Goal: Find specific page/section: Find specific page/section

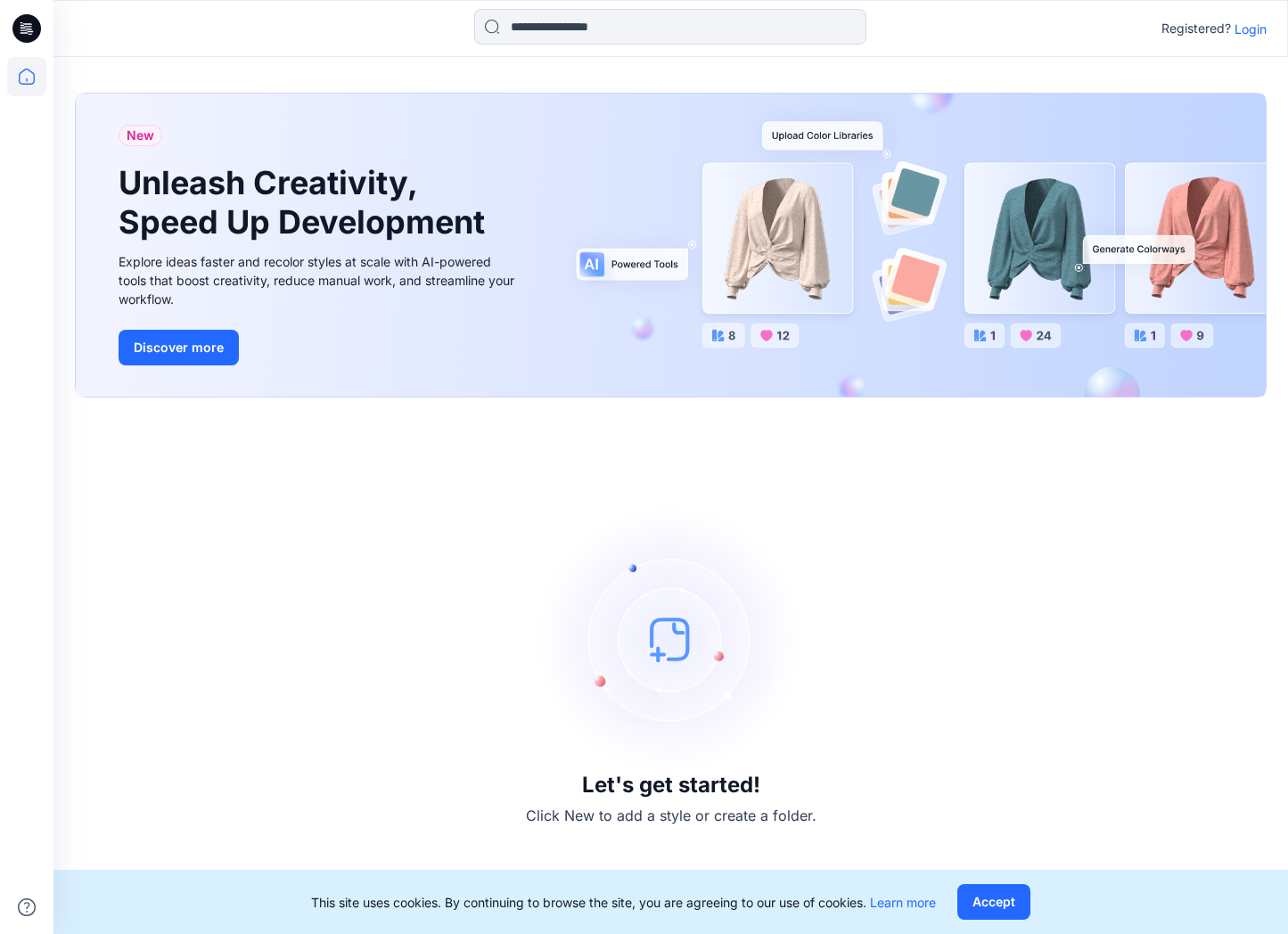
click at [1239, 33] on p "Login" at bounding box center [1250, 29] width 32 height 19
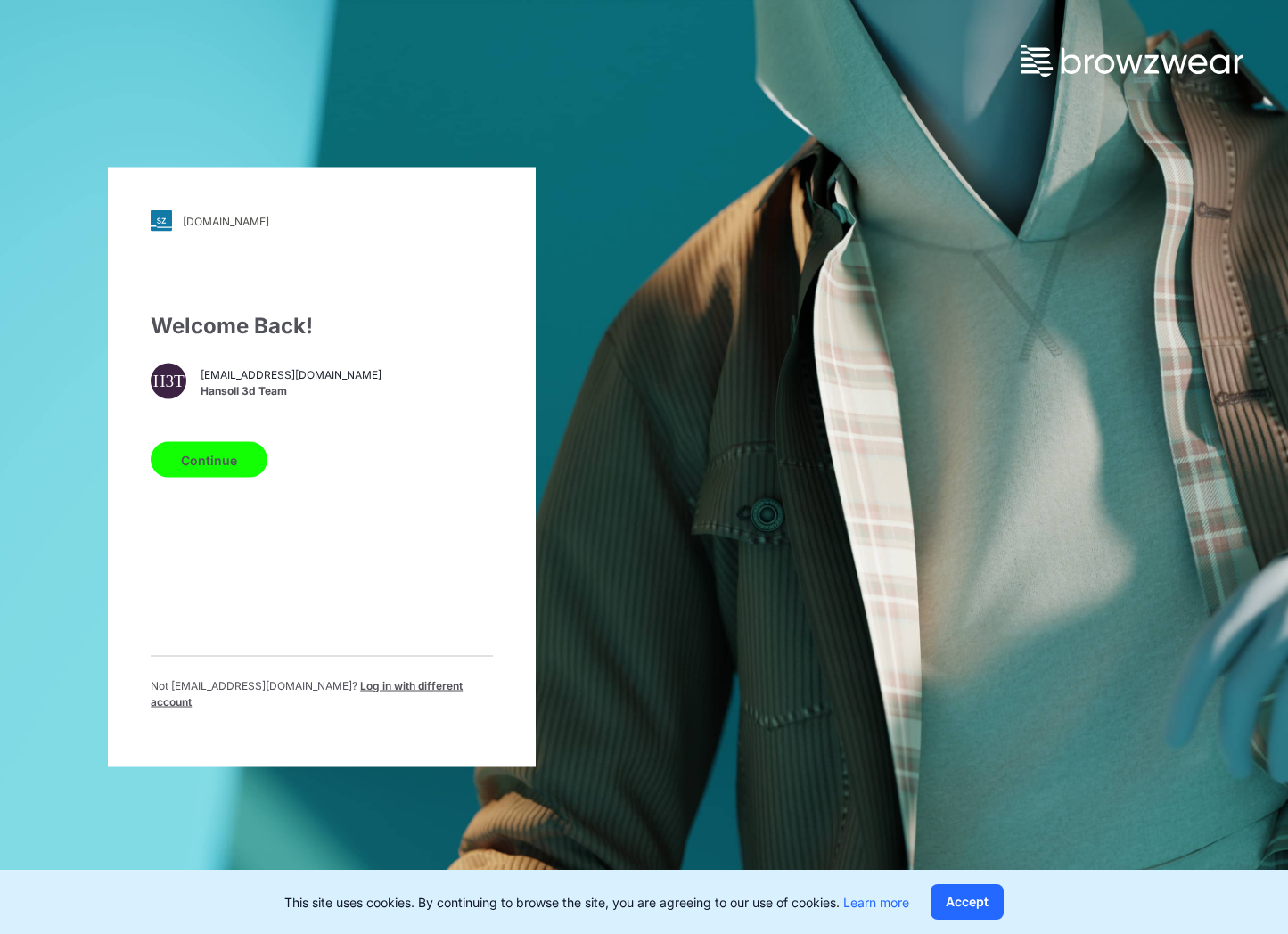
click at [210, 465] on button "Continue" at bounding box center [209, 461] width 117 height 36
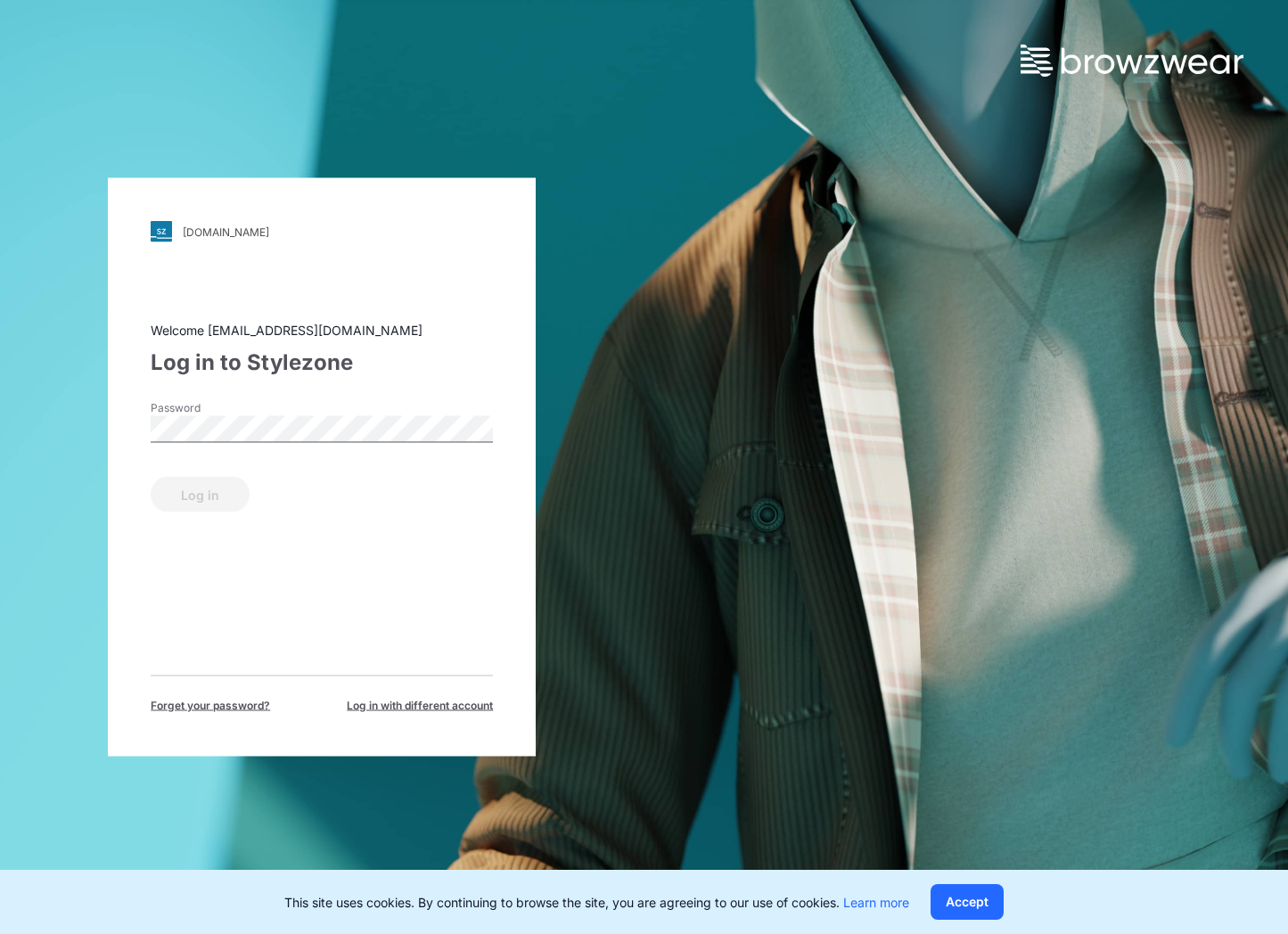
click at [319, 409] on div "Password" at bounding box center [322, 428] width 342 height 54
click at [170, 500] on button "Log in" at bounding box center [200, 494] width 99 height 36
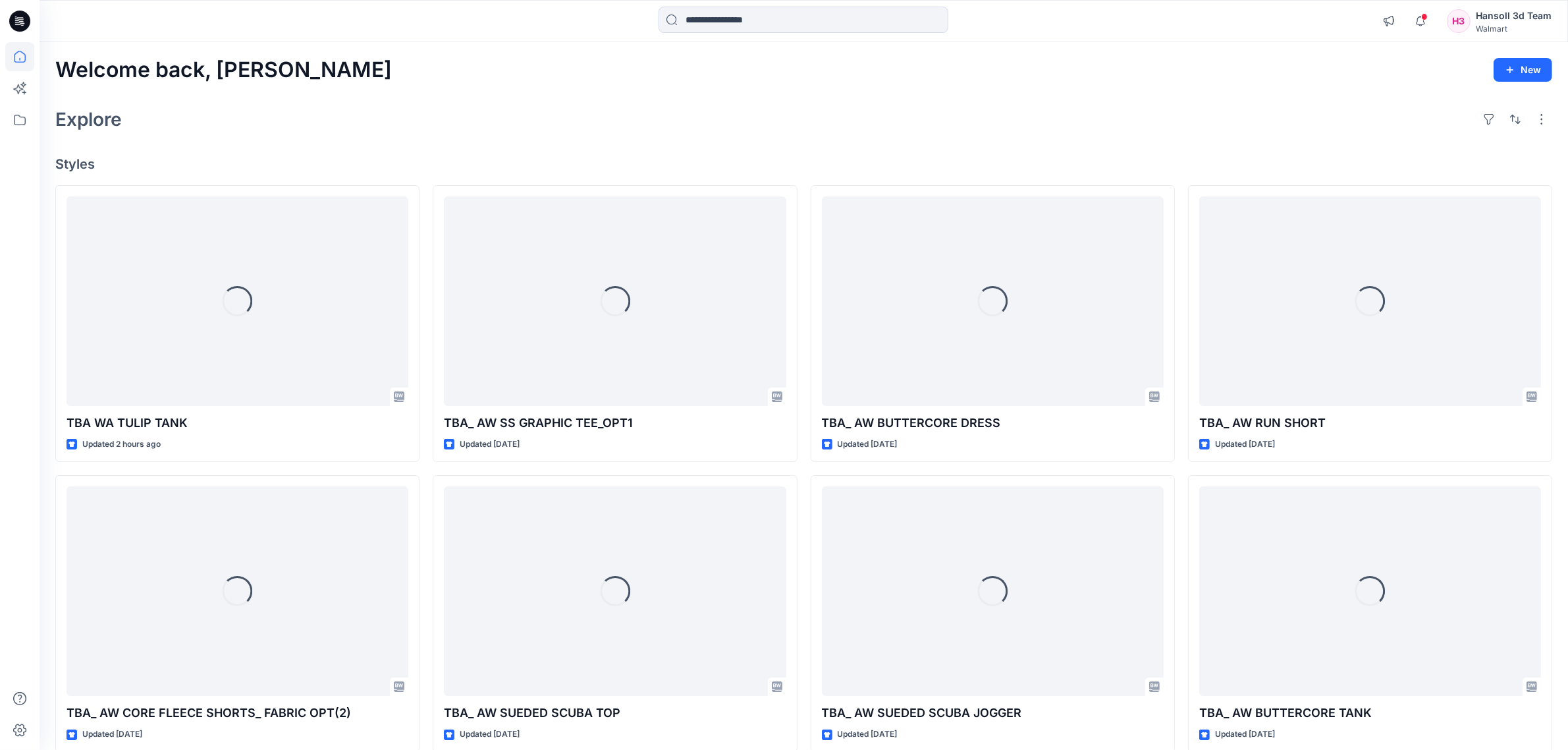
click at [951, 79] on div "Welcome back, [PERSON_NAME] New" at bounding box center [804, 70] width 1496 height 24
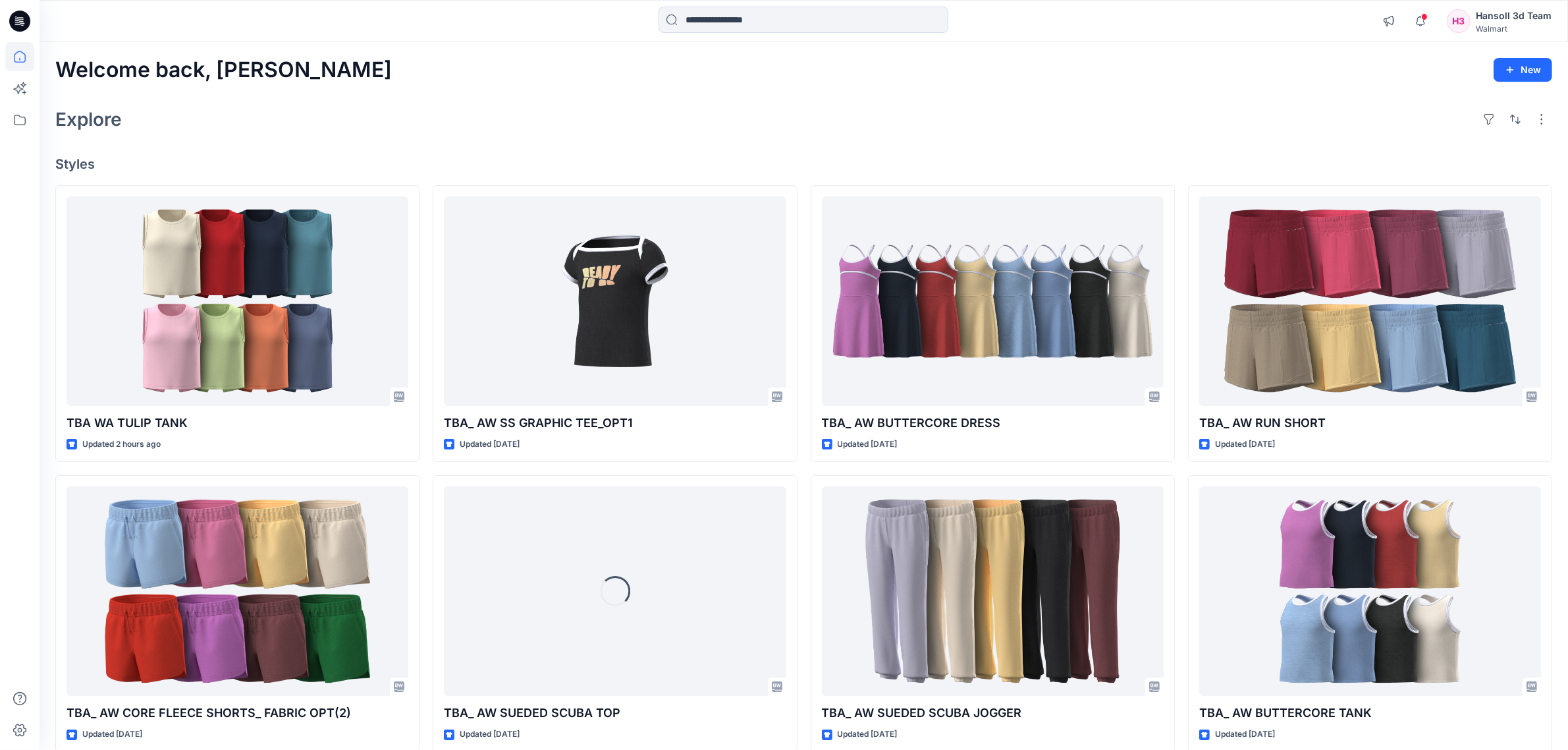
click at [334, 129] on div "Explore" at bounding box center [804, 119] width 1496 height 32
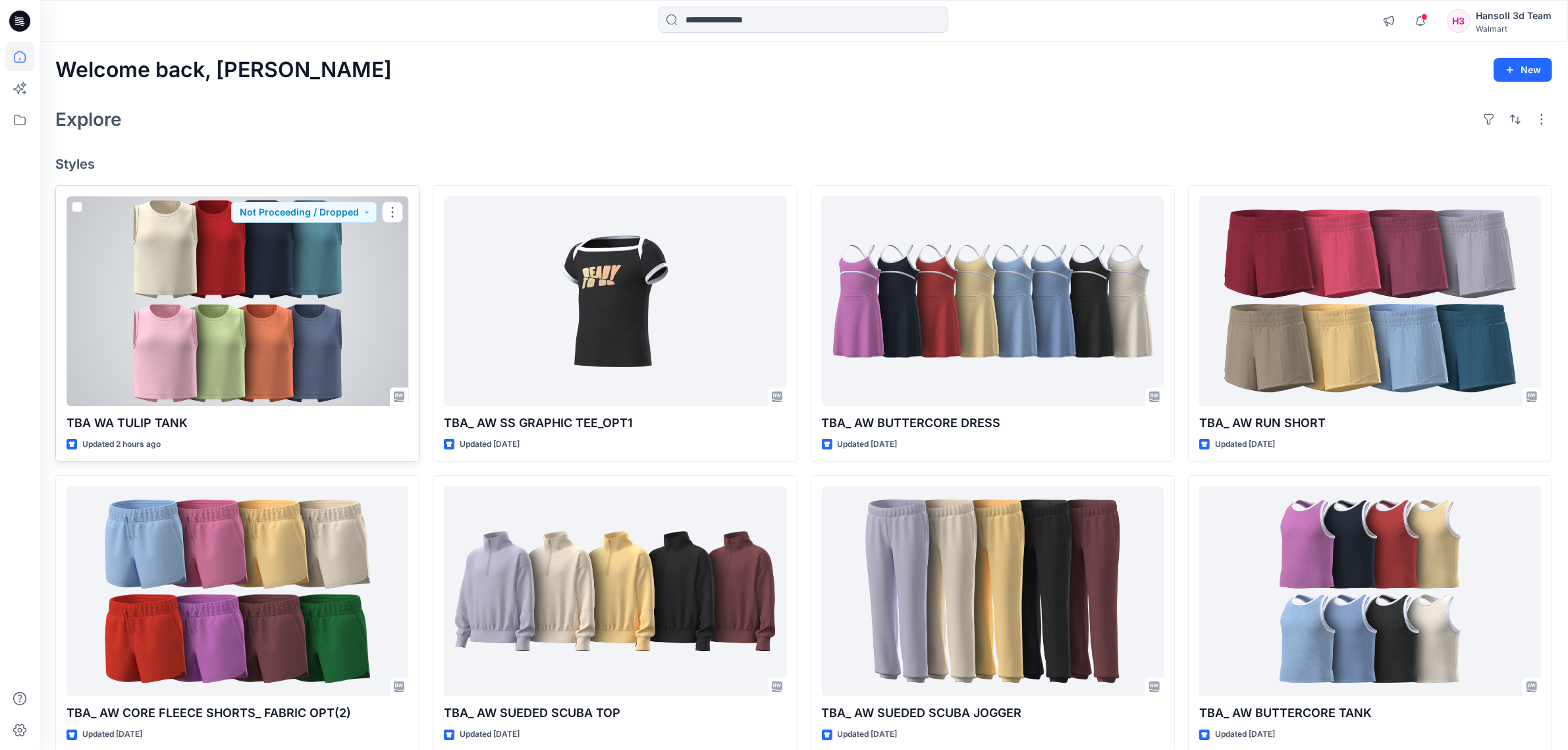
click at [302, 320] on div at bounding box center [237, 301] width 342 height 210
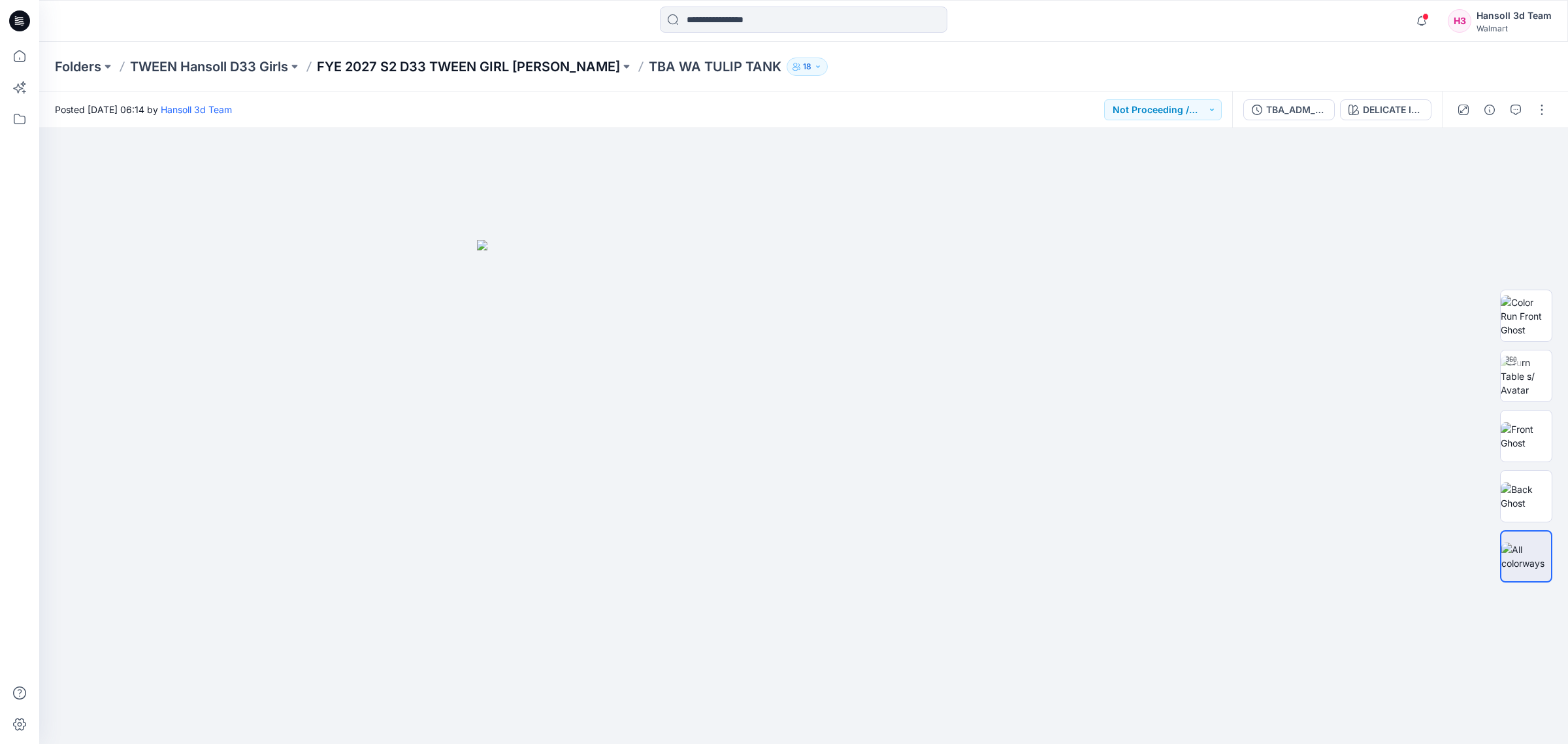
click at [398, 69] on p "FYE 2027 S2 D33 TWEEN GIRL [PERSON_NAME]" at bounding box center [468, 67] width 303 height 18
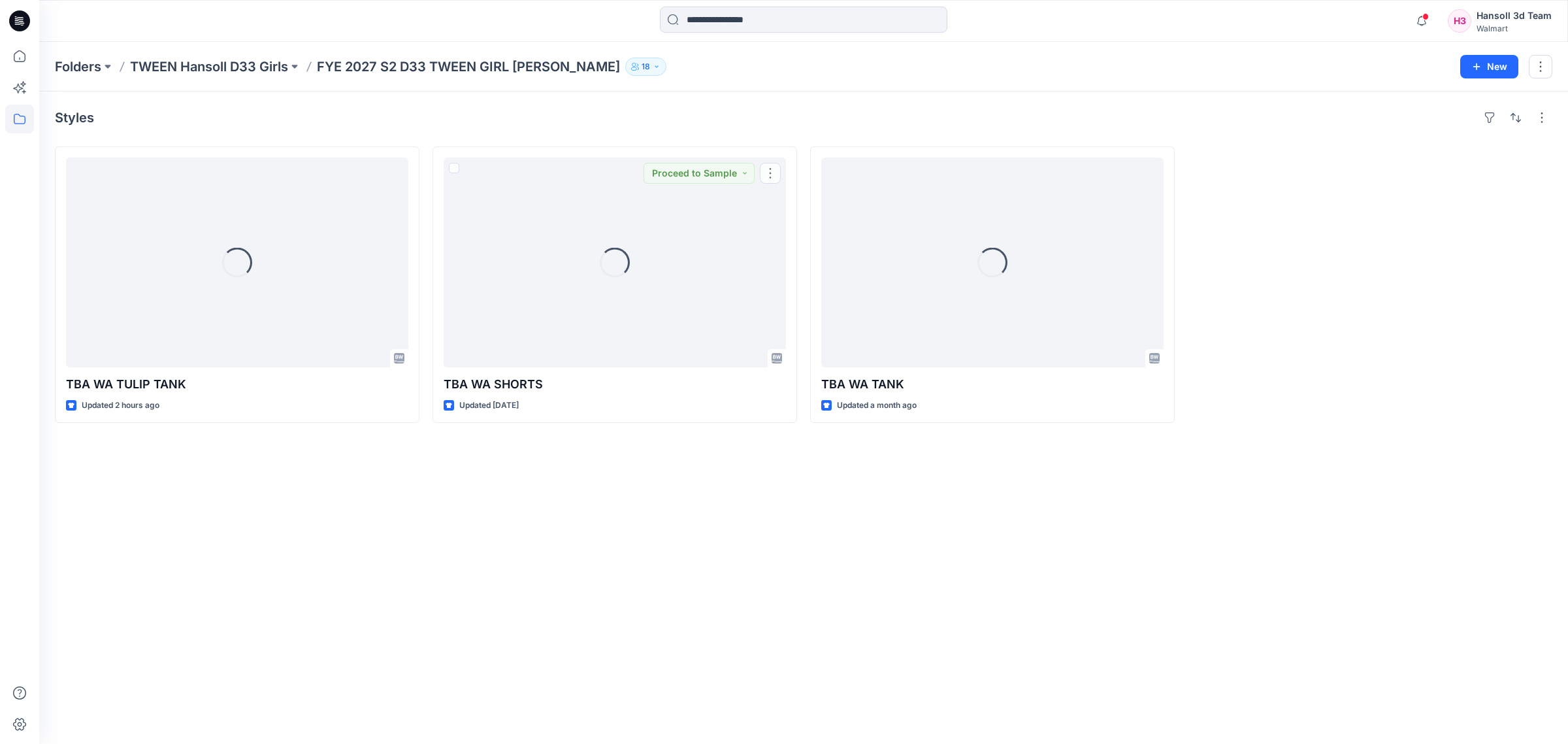
click at [714, 501] on div "Styles Loading... TBA WA TULIP TANK Updated 2 hours ago Loading... TBA WA SHORT…" at bounding box center [804, 417] width 1528 height 652
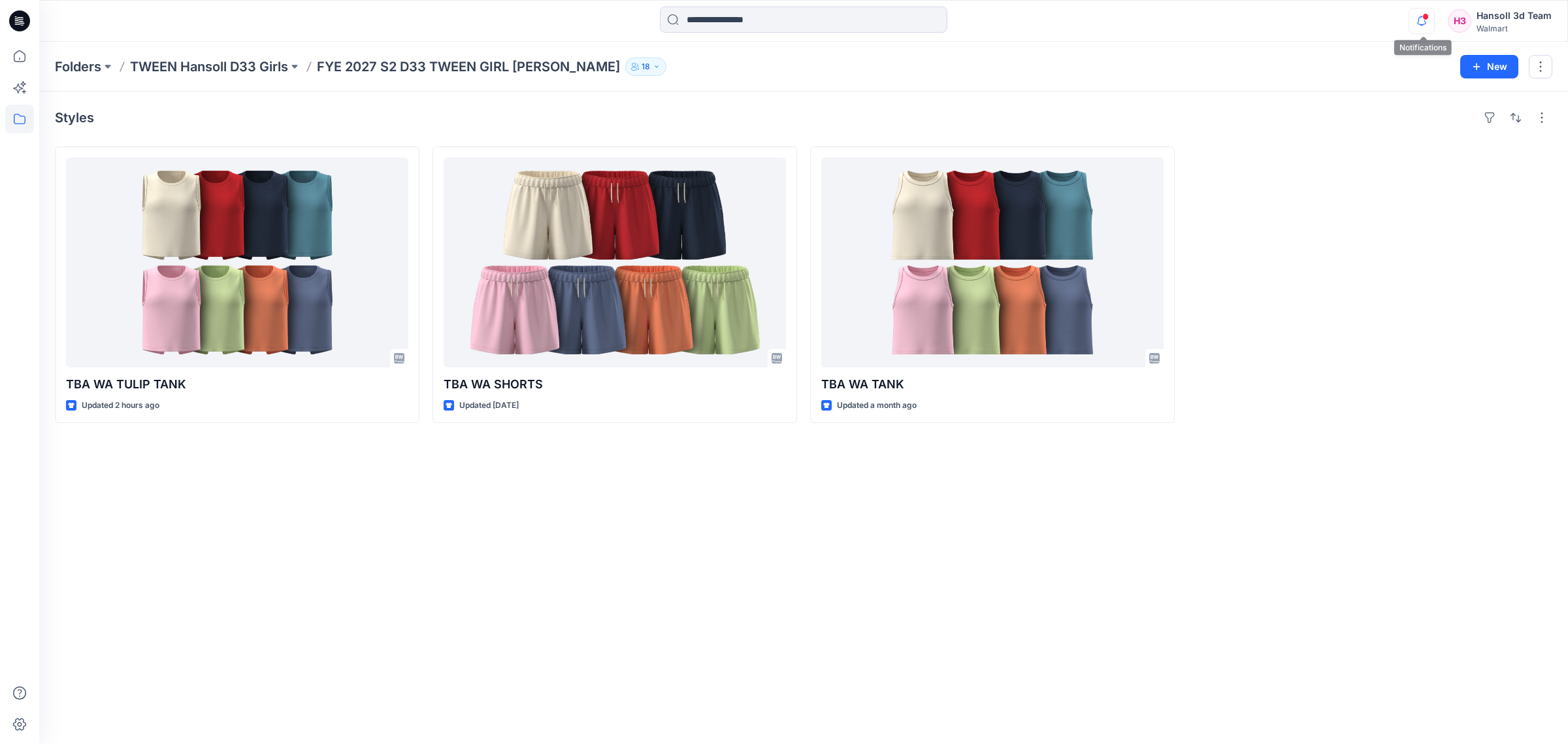
click at [944, 23] on icon "button" at bounding box center [1422, 21] width 9 height 9
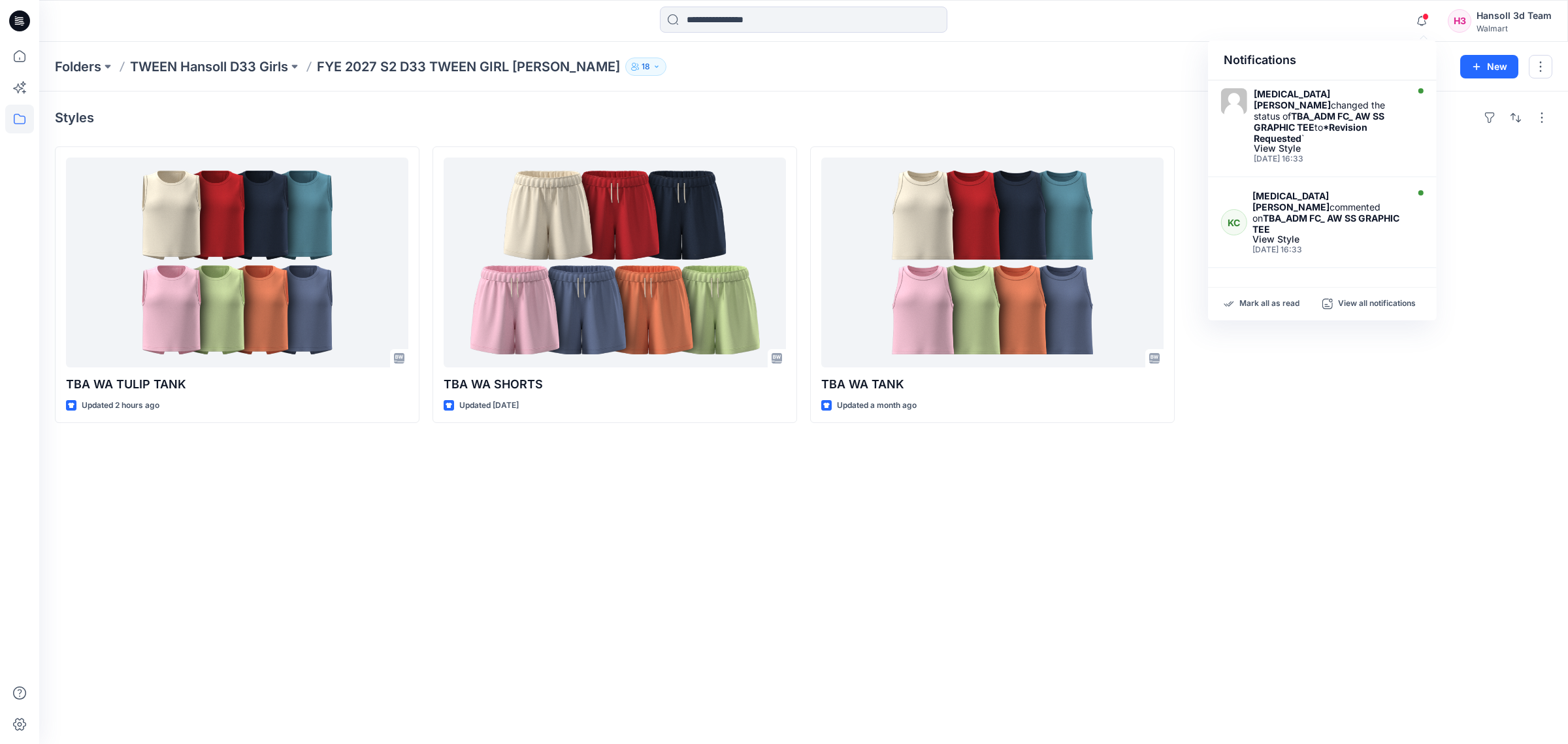
click at [373, 557] on div "Styles TBA WA TULIP TANK Updated 2 hours ago TBA [GEOGRAPHIC_DATA] SHORTS Updat…" at bounding box center [804, 417] width 1528 height 652
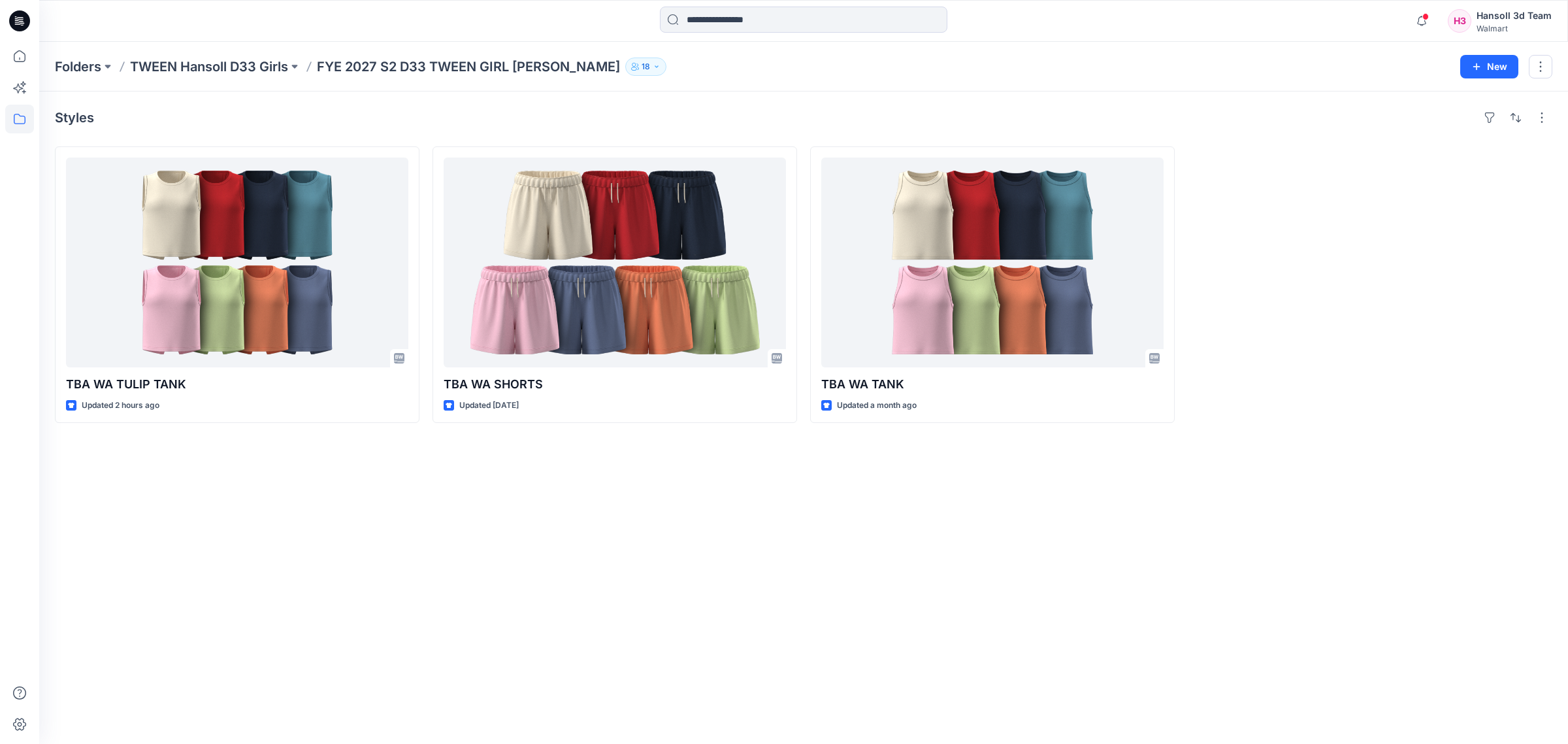
click at [279, 497] on div "Styles TBA WA TULIP TANK Updated 2 hours ago TBA [GEOGRAPHIC_DATA] SHORTS Updat…" at bounding box center [804, 417] width 1528 height 652
click at [21, 60] on icon at bounding box center [19, 56] width 29 height 29
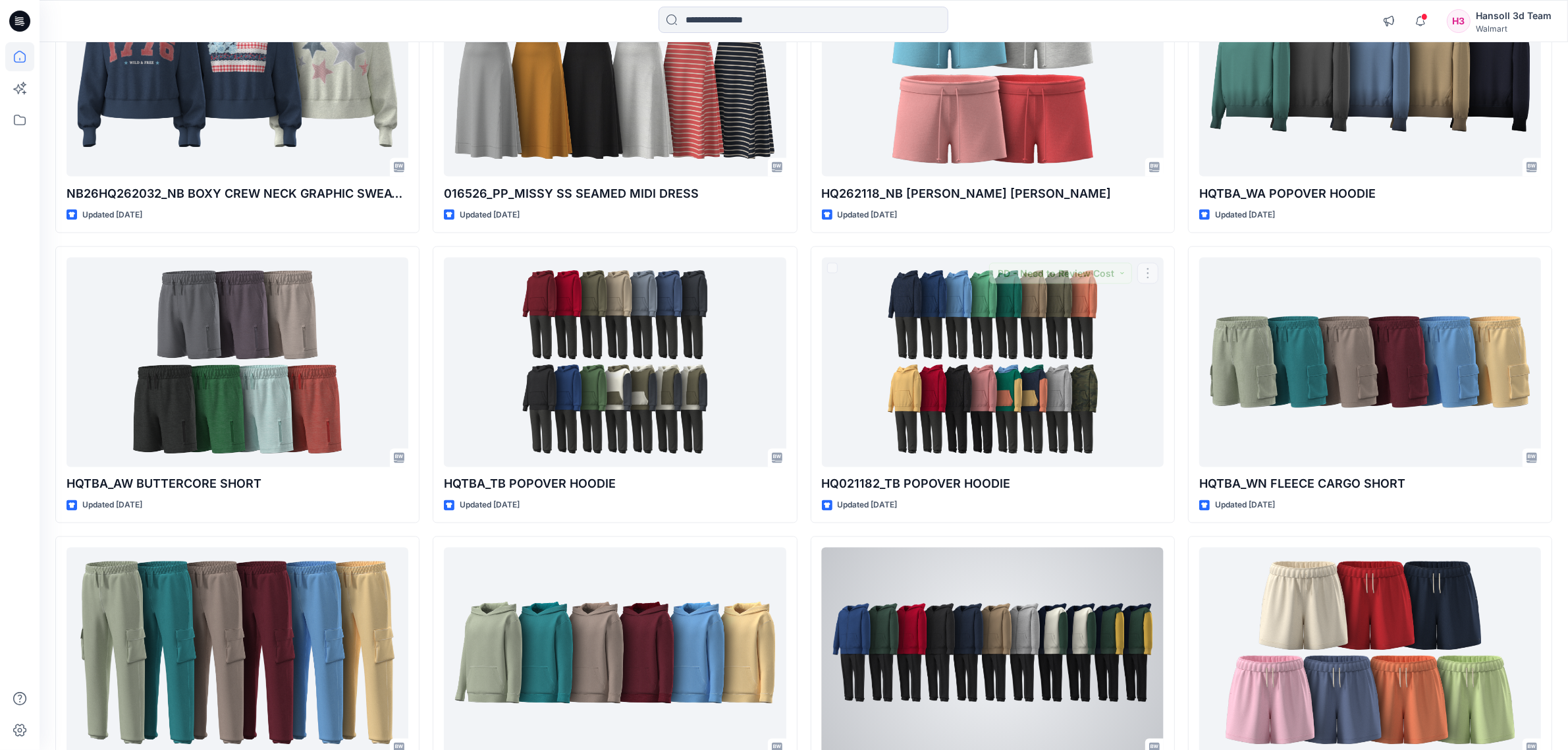
scroll to position [2969, 0]
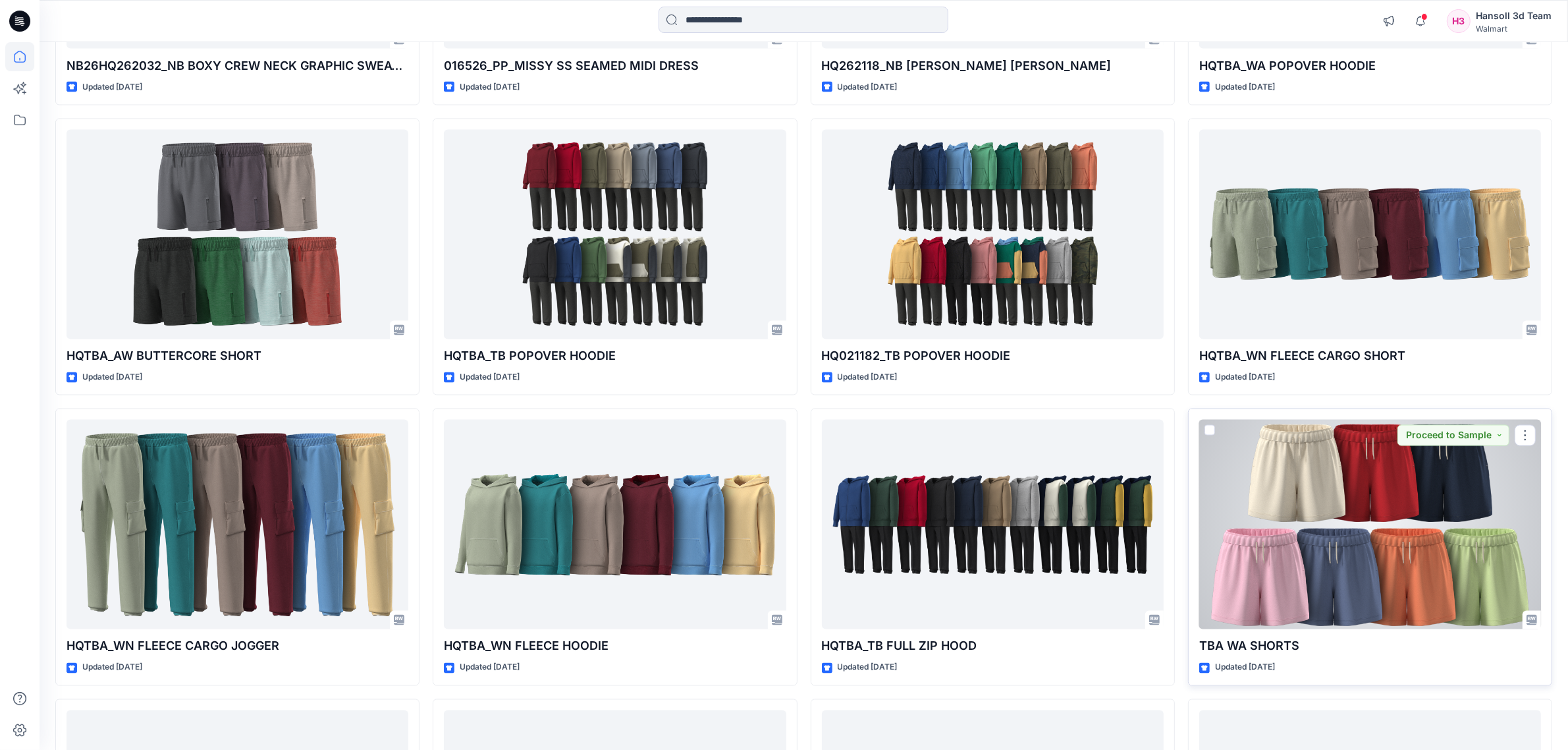
click at [951, 532] on div at bounding box center [1370, 524] width 342 height 210
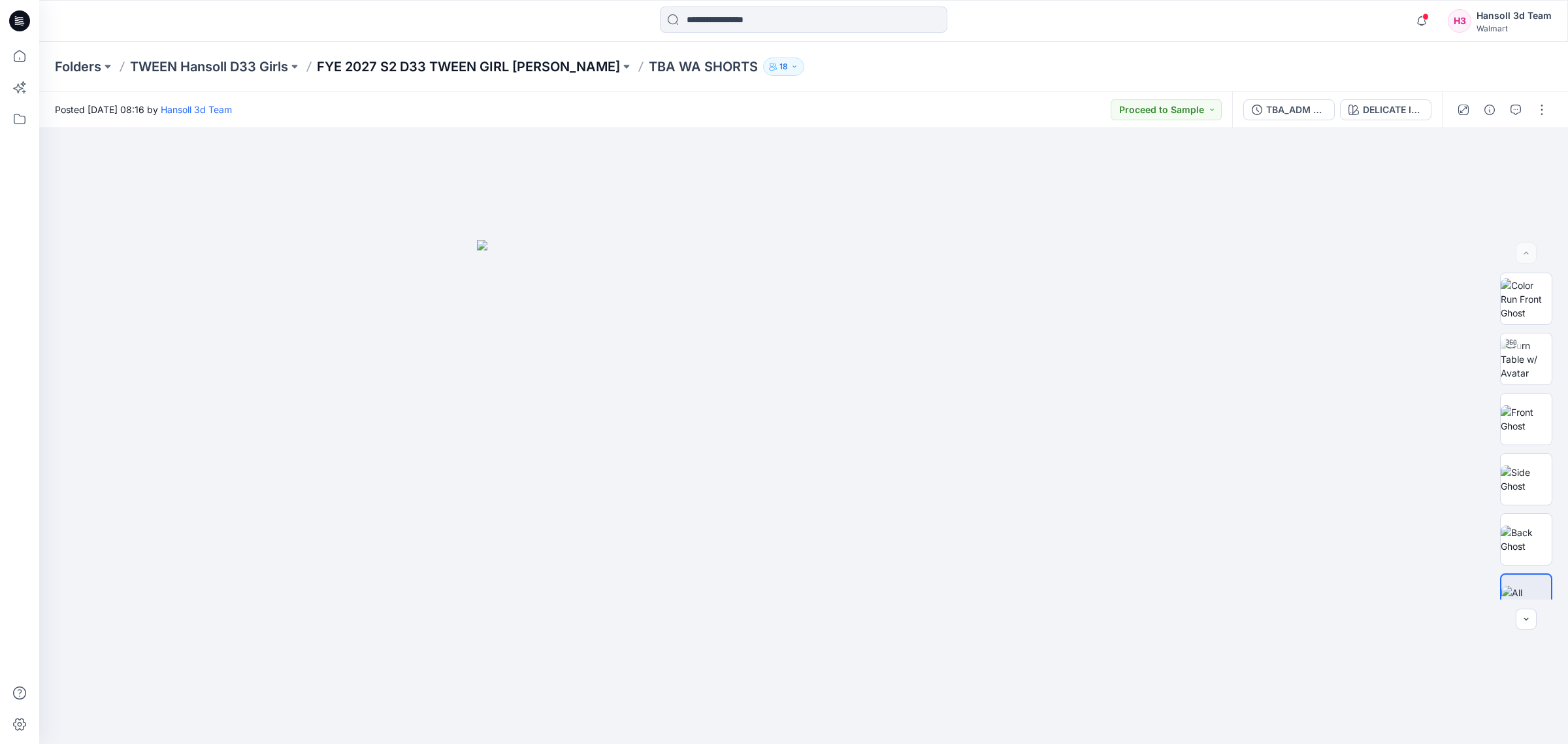
click at [425, 70] on p "FYE 2027 S2 D33 TWEEN GIRL [PERSON_NAME]" at bounding box center [468, 67] width 303 height 18
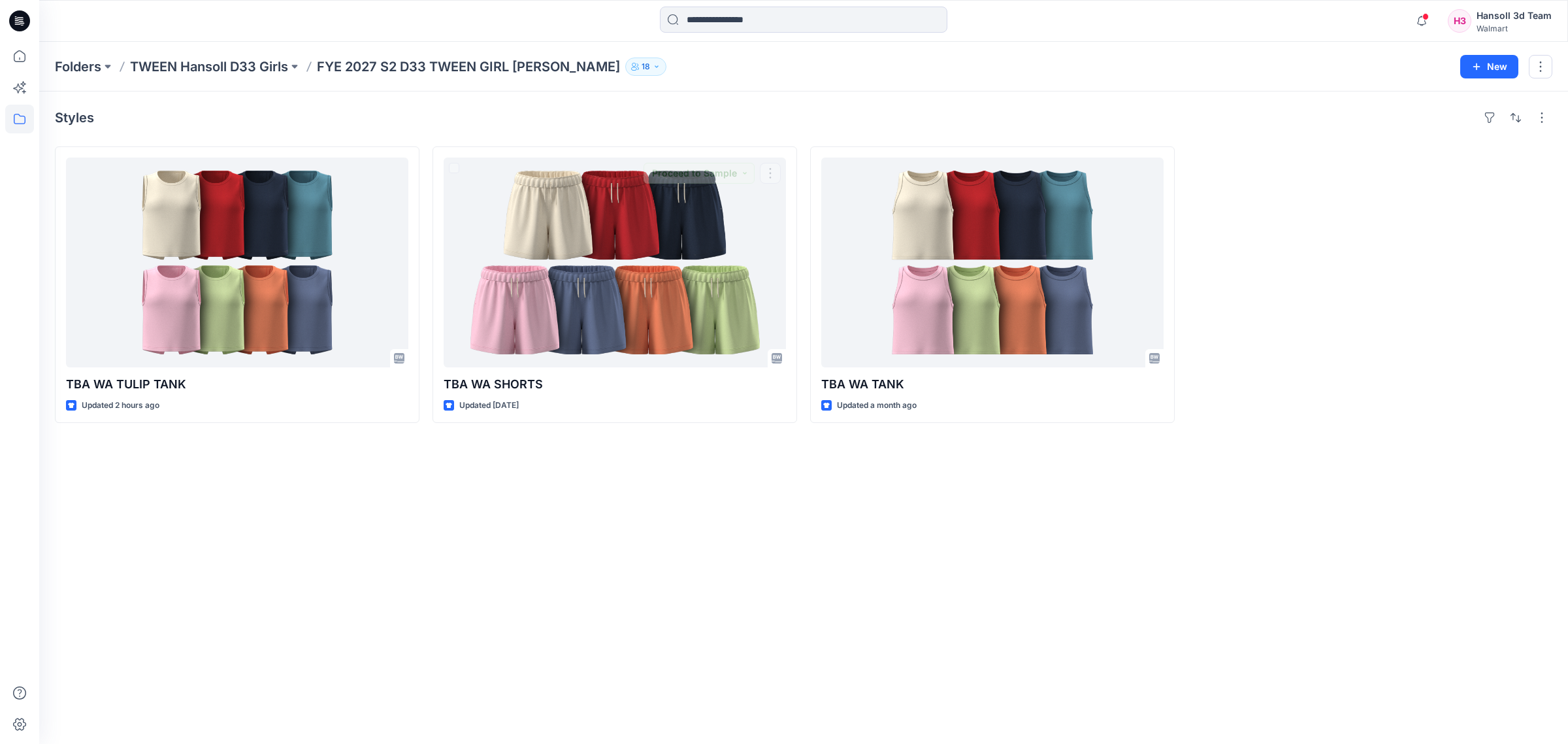
click at [698, 554] on div "Styles TBA WA TULIP TANK Updated 2 hours ago TBA [GEOGRAPHIC_DATA] SHORTS Updat…" at bounding box center [804, 417] width 1528 height 652
click at [275, 67] on p "TWEEN Hansoll D33 Girls" at bounding box center [209, 67] width 158 height 18
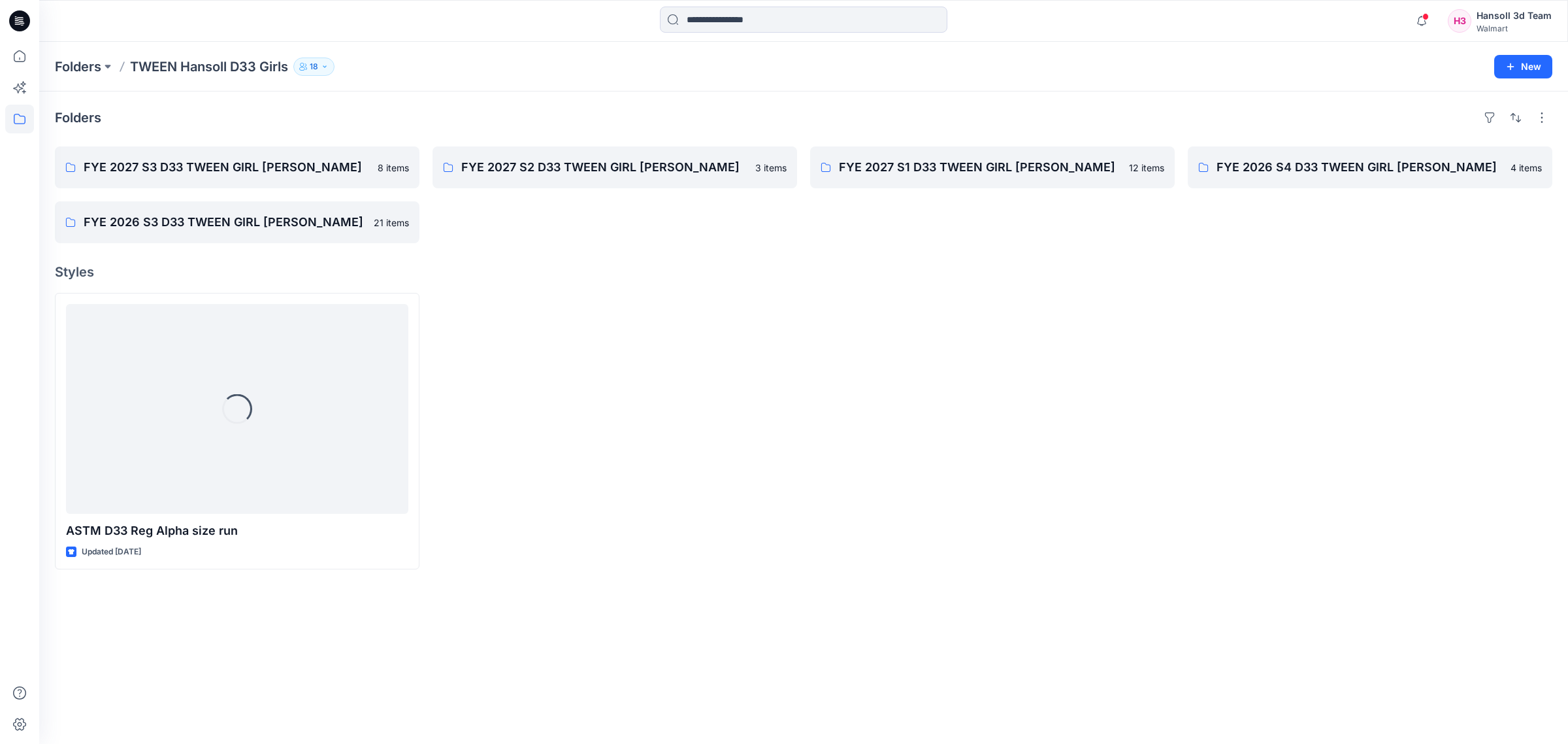
click at [720, 580] on div "Folders FYE 2027 S3 D33 TWEEN GIRL HANSOLL 8 items FYE 2026 S3 D33 TWEEN GIRL H…" at bounding box center [804, 417] width 1528 height 652
click at [296, 190] on div "FYE 2027 S3 D33 TWEEN GIRL HANSOLL 8 items FYE 2026 S3 D33 TWEEN GIRL Hansoll 2…" at bounding box center [237, 195] width 365 height 97
click at [296, 177] on link "FYE 2027 S3 D33 TWEEN GIRL HANSOLL 8 items" at bounding box center [237, 167] width 365 height 42
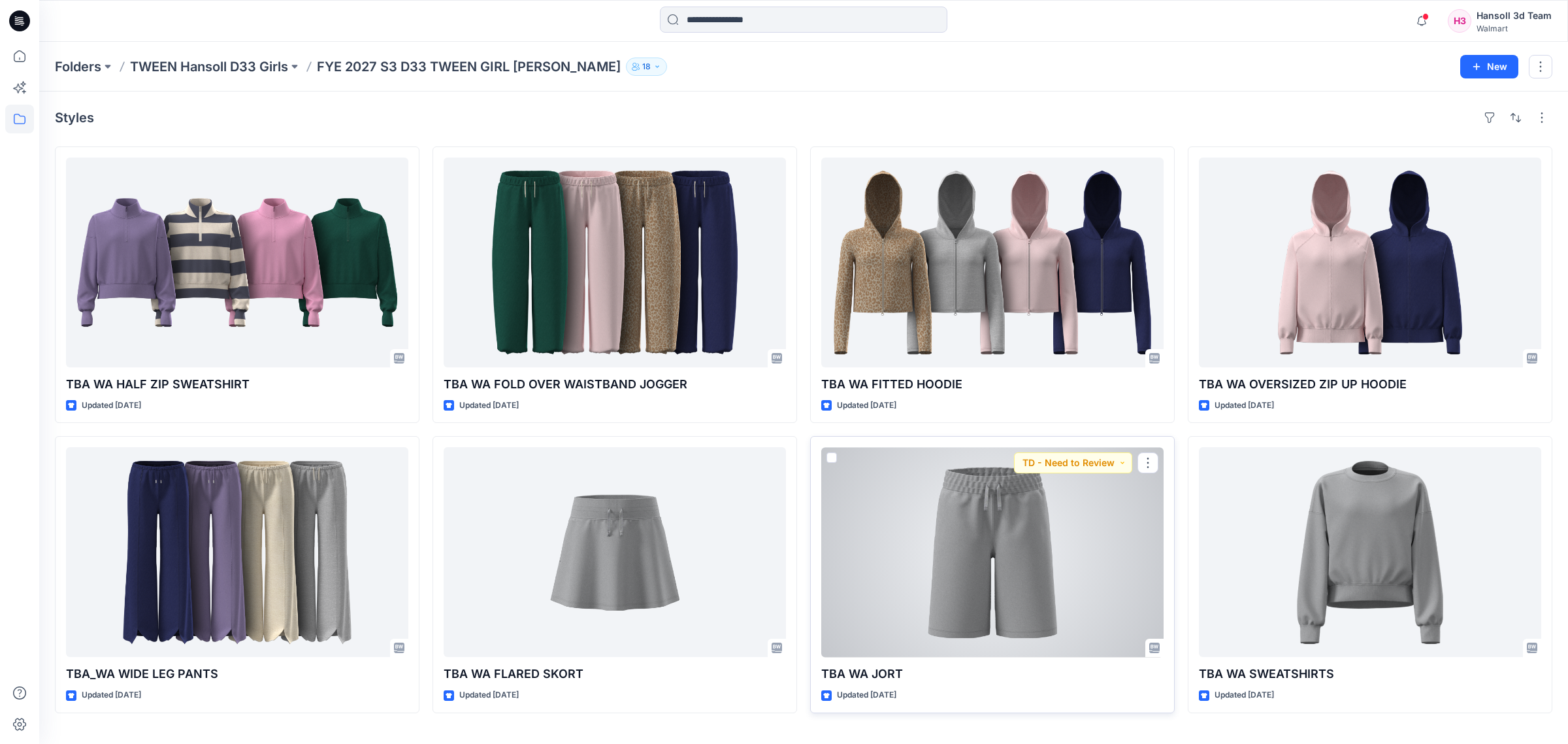
click at [944, 592] on div at bounding box center [993, 551] width 343 height 209
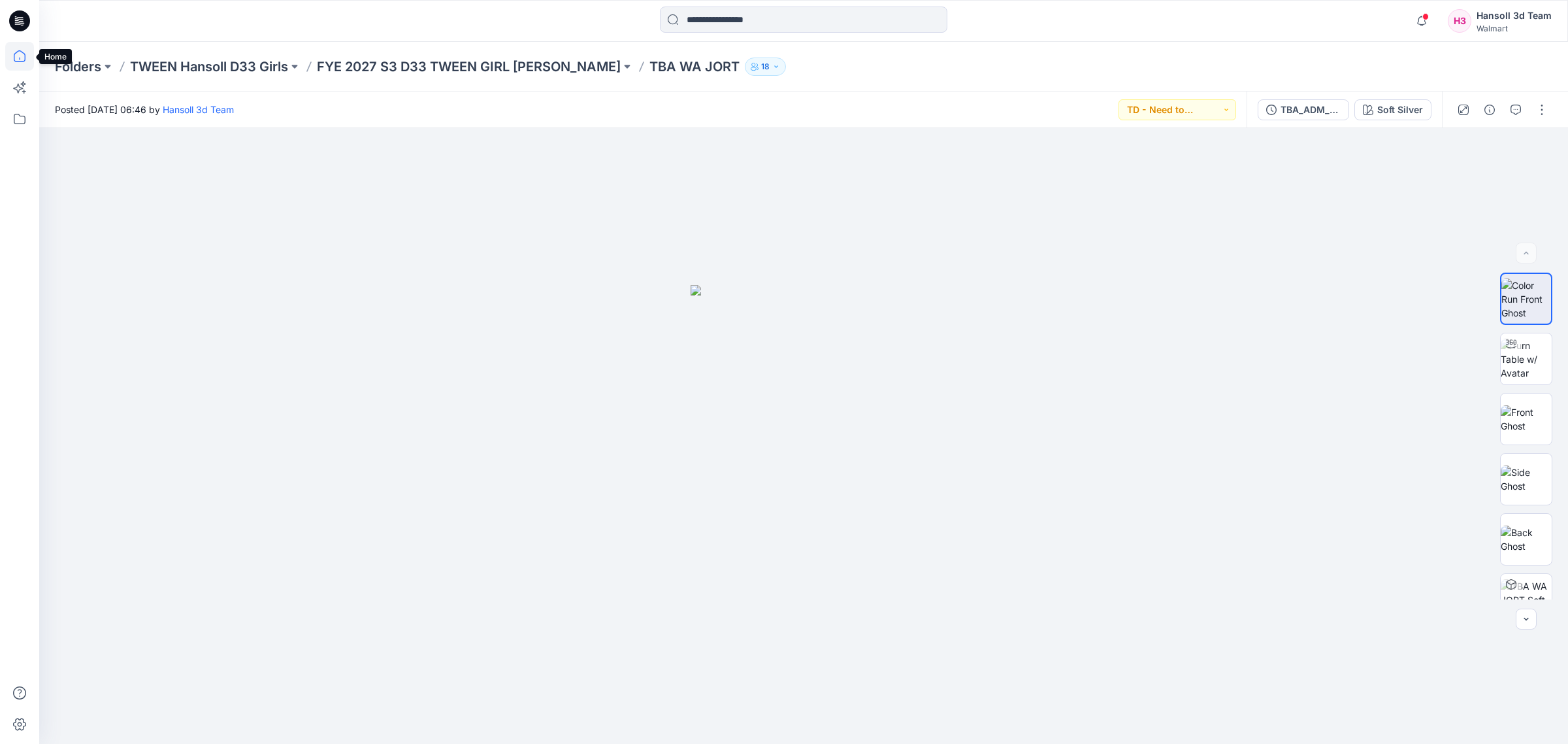
click at [25, 60] on icon at bounding box center [19, 56] width 29 height 29
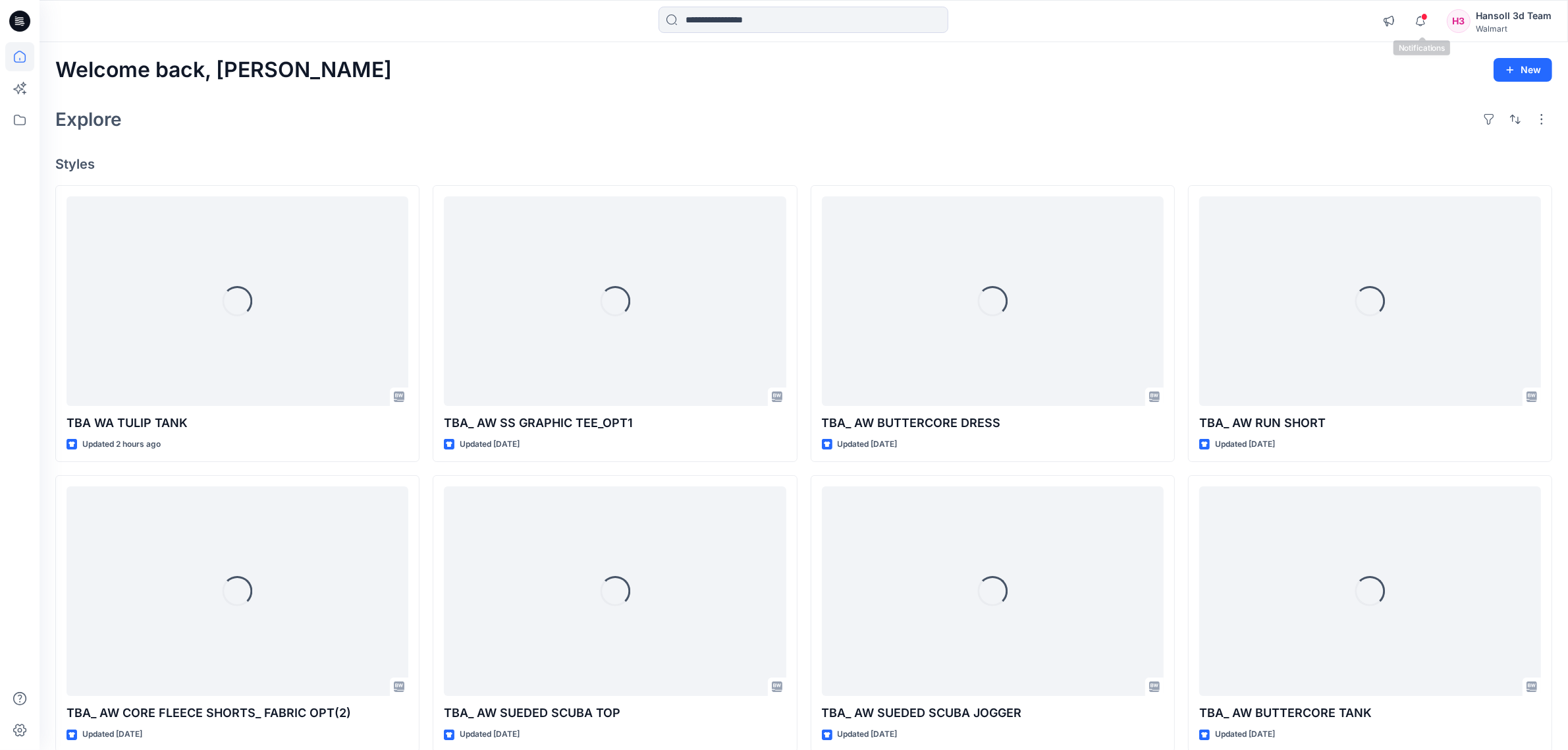
drag, startPoint x: 1415, startPoint y: 24, endPoint x: 1426, endPoint y: 20, distance: 11.7
click at [951, 21] on icon "button" at bounding box center [1420, 21] width 25 height 27
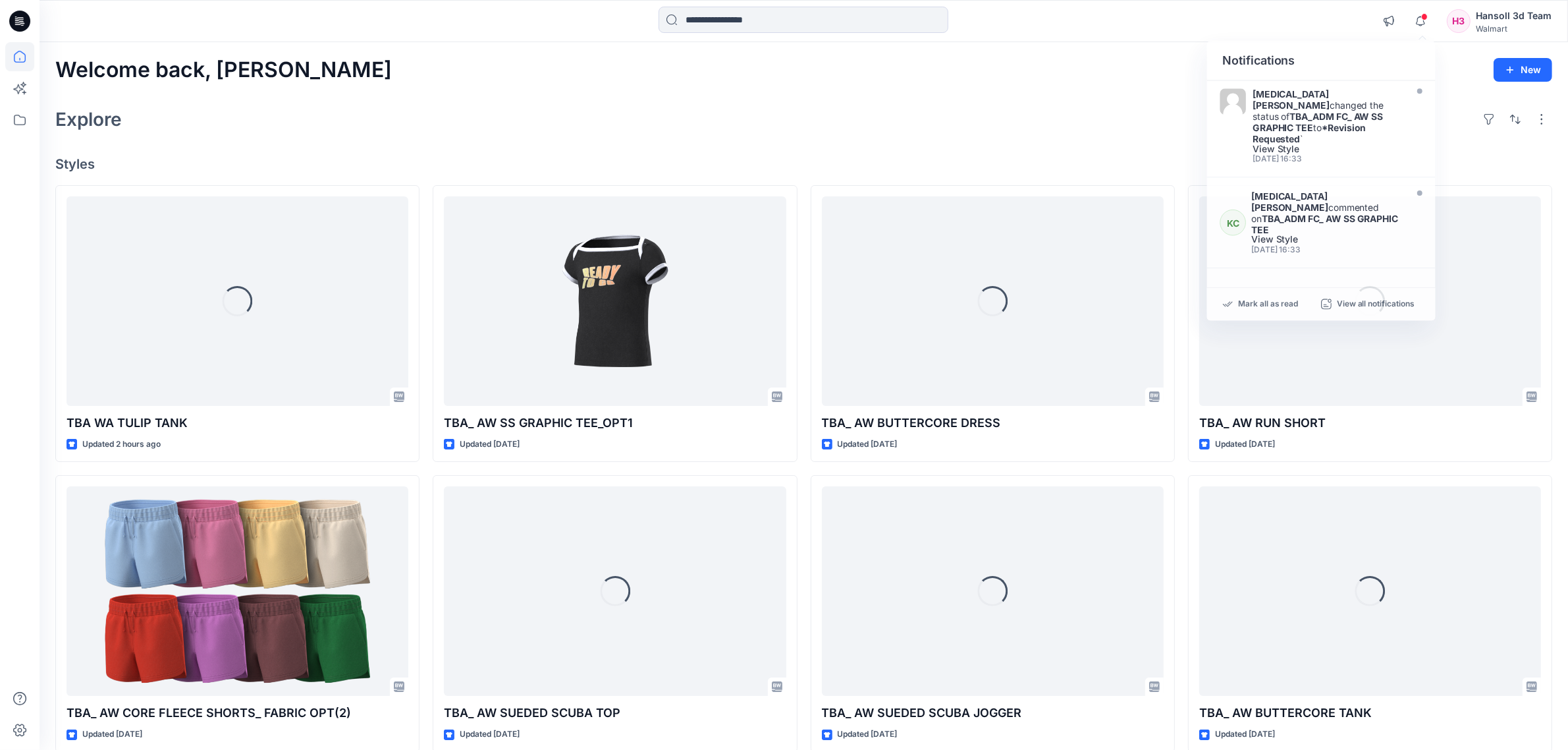
click at [951, 137] on div "Welcome back, [PERSON_NAME] New Explore Styles Loading... TBA WA TULIP TANK Upd…" at bounding box center [804, 574] width 1528 height 1063
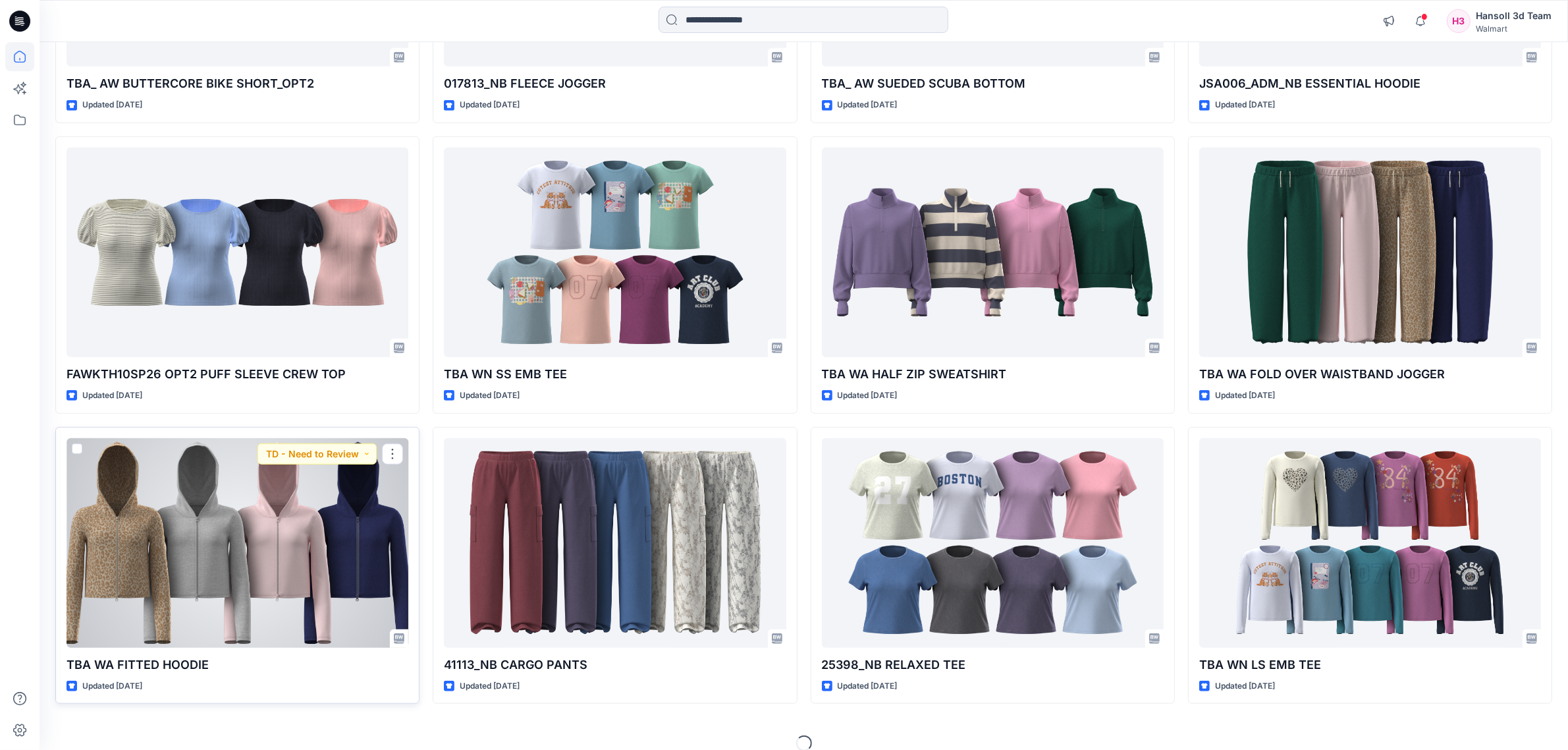
scroll to position [1227, 0]
